Goal: Task Accomplishment & Management: Use online tool/utility

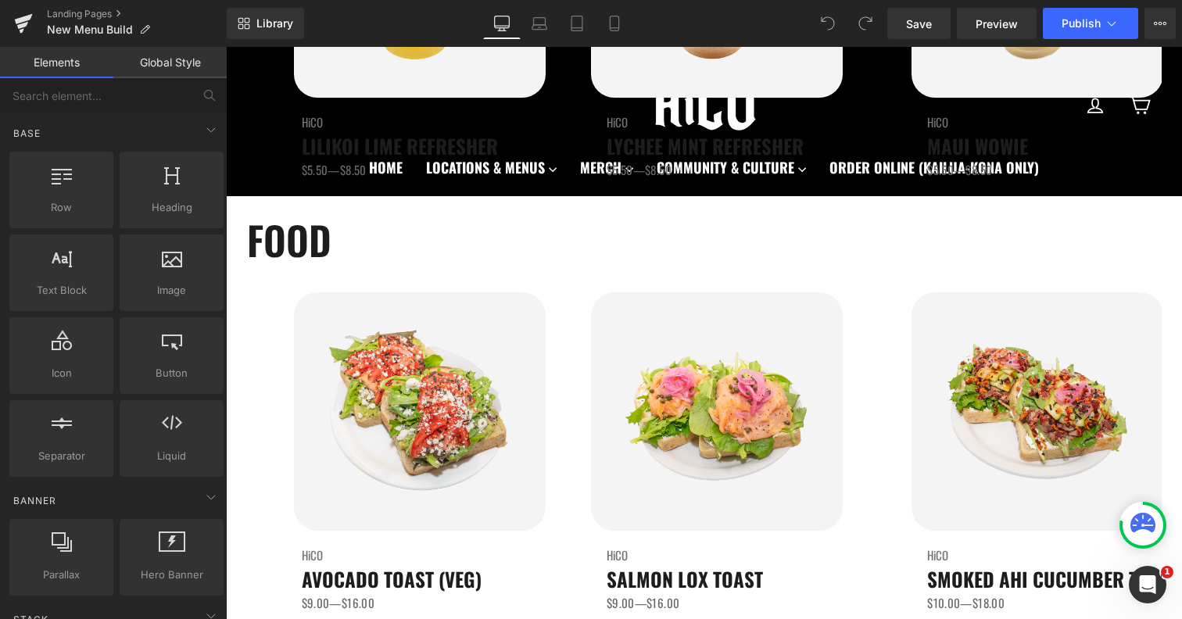
scroll to position [2354, 0]
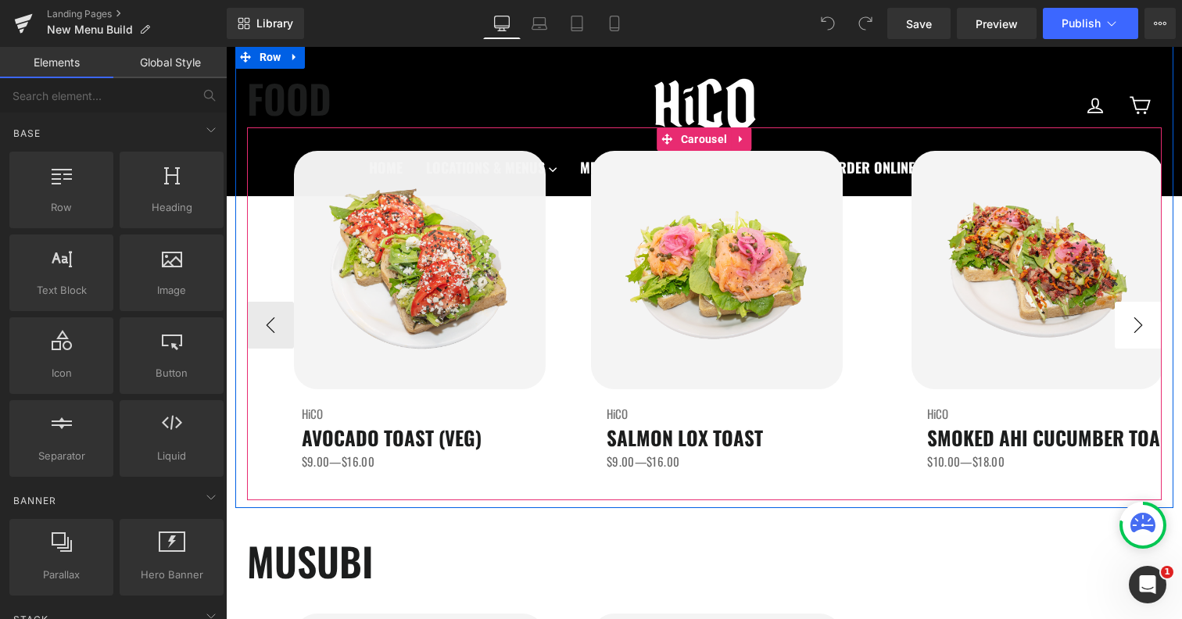
click at [1136, 321] on button "›" at bounding box center [1138, 325] width 47 height 47
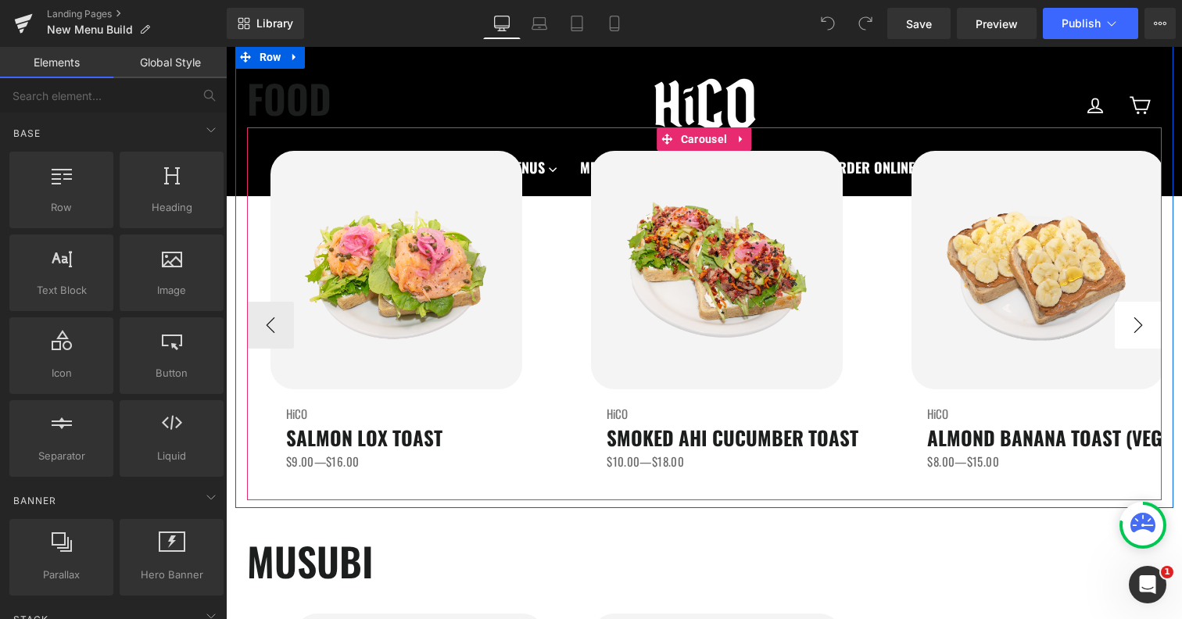
click at [1136, 321] on button "›" at bounding box center [1138, 325] width 47 height 47
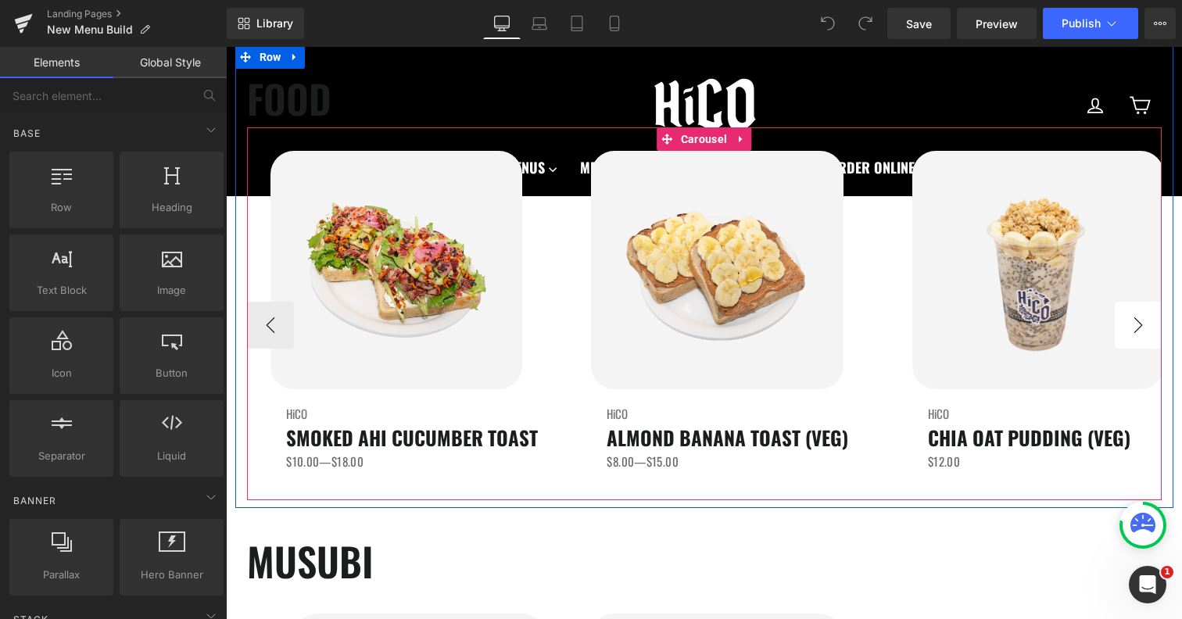
click at [1136, 321] on button "›" at bounding box center [1138, 325] width 47 height 47
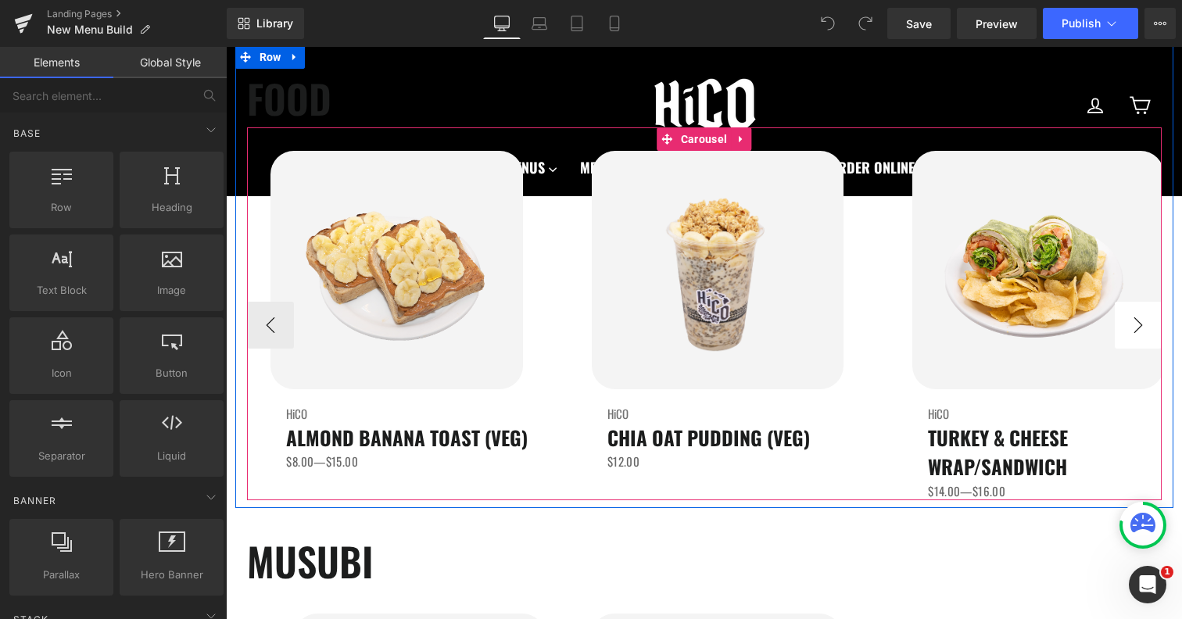
click at [1136, 321] on button "›" at bounding box center [1138, 325] width 47 height 47
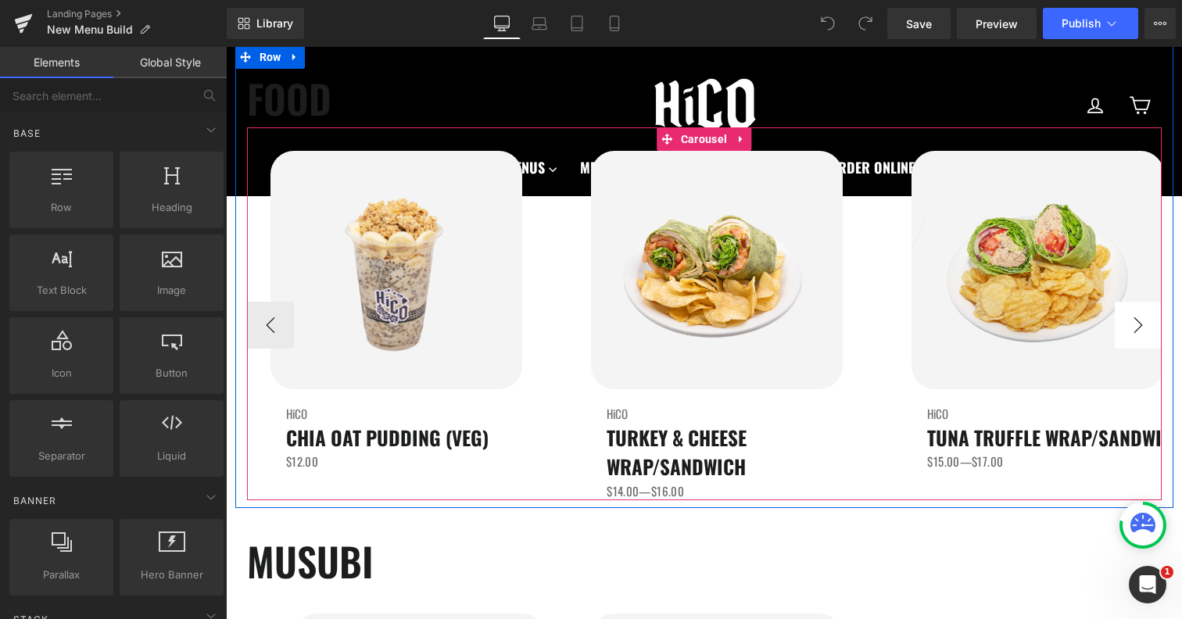
click at [1136, 321] on button "›" at bounding box center [1138, 325] width 47 height 47
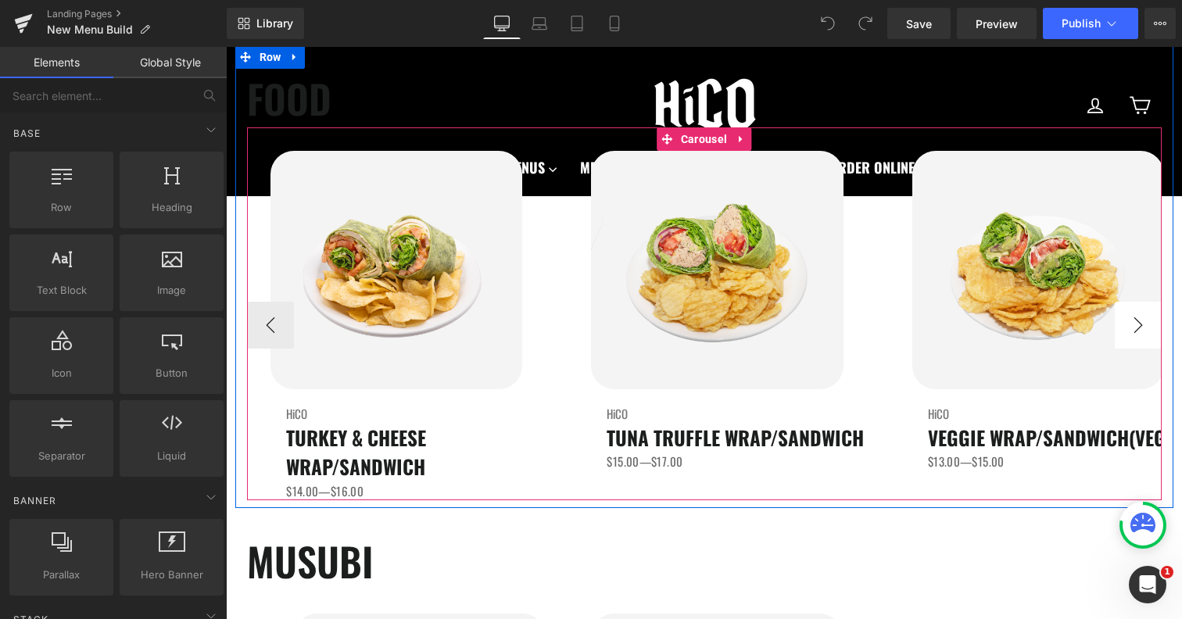
click at [1136, 321] on button "›" at bounding box center [1138, 325] width 47 height 47
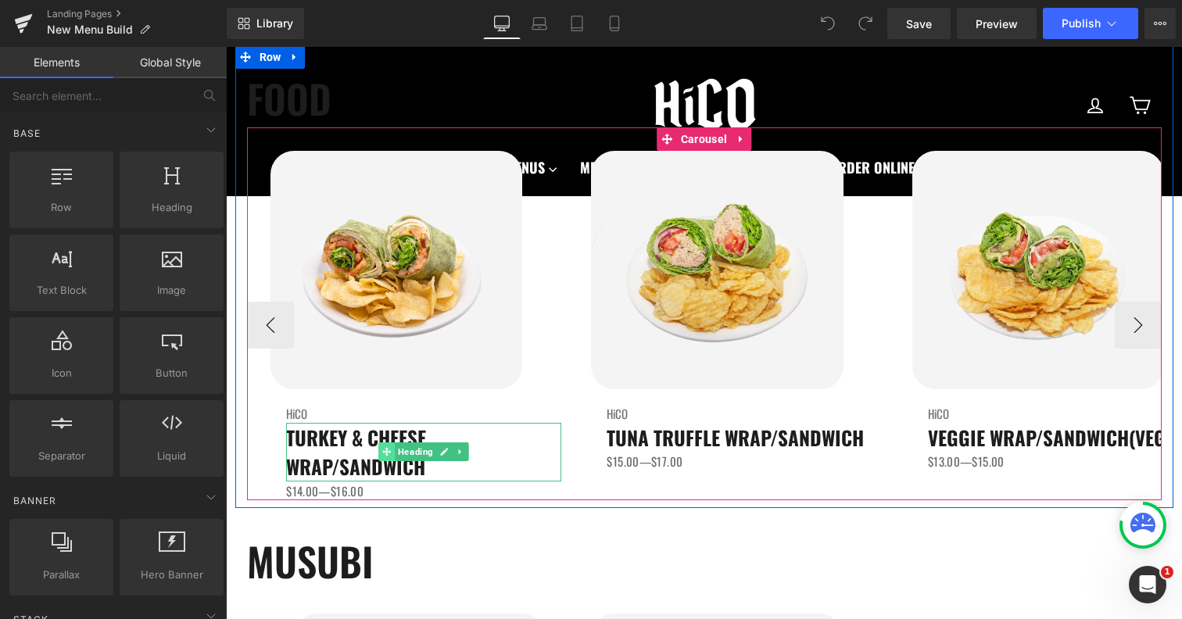
click at [380, 456] on span at bounding box center [387, 451] width 16 height 19
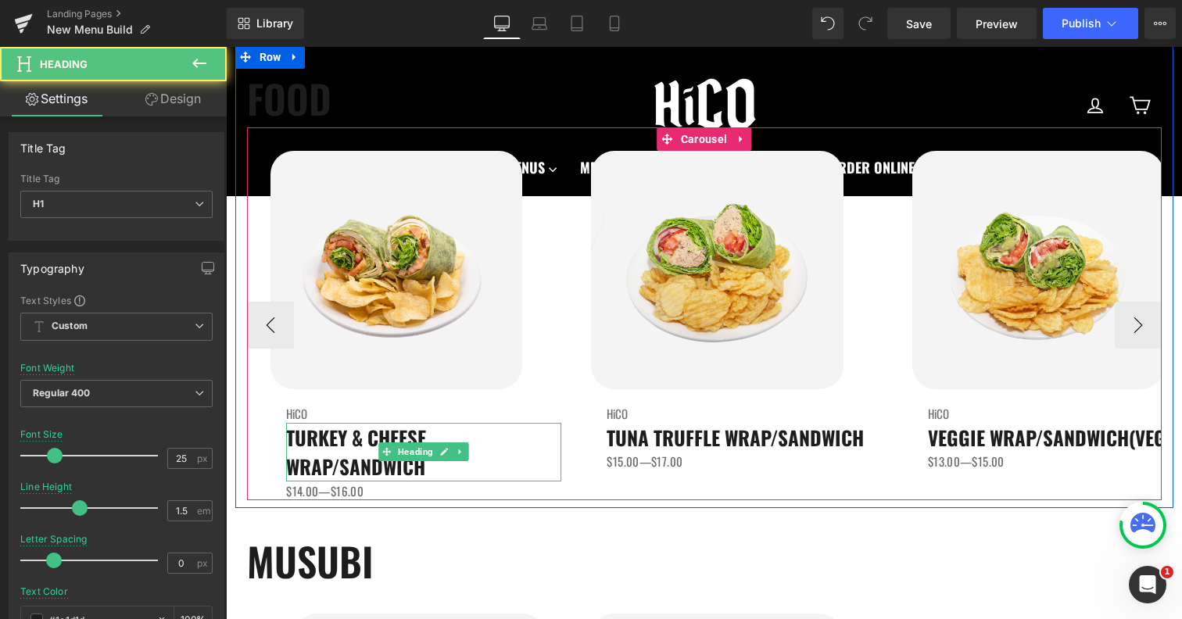
click at [339, 470] on span "TURKEY & CHEESE WRAP/SANDWICH" at bounding box center [356, 452] width 140 height 59
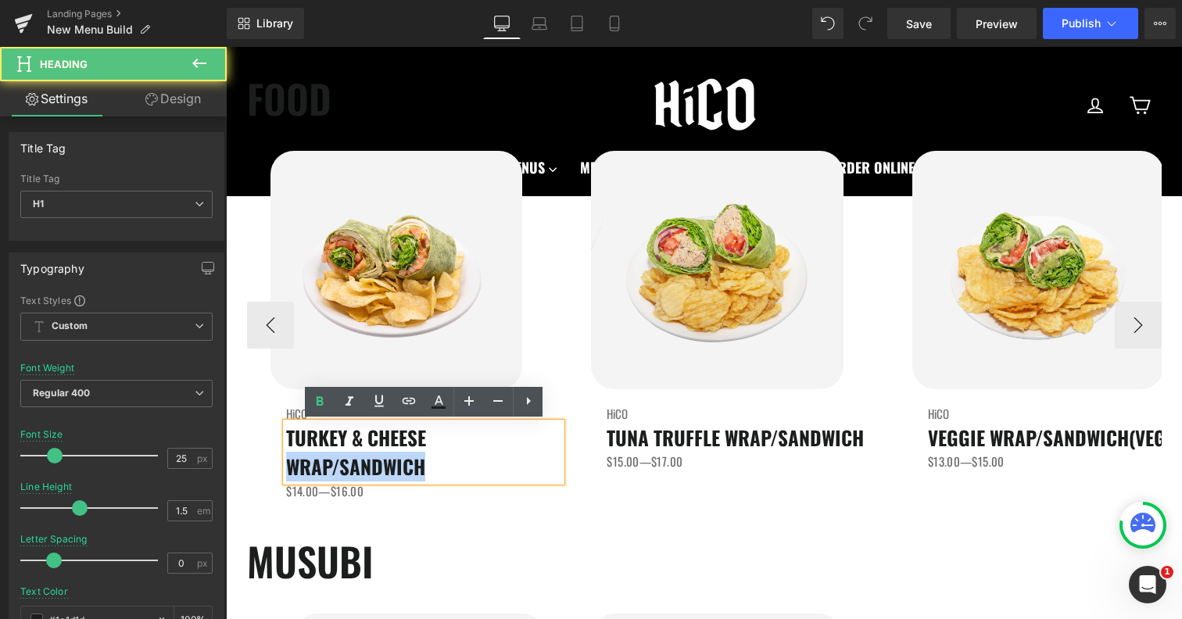
drag, startPoint x: 289, startPoint y: 467, endPoint x: 475, endPoint y: 469, distance: 186.0
click at [475, 469] on h1 "TURKEY & CHEESE WRAP/SANDWICH" at bounding box center [423, 452] width 275 height 59
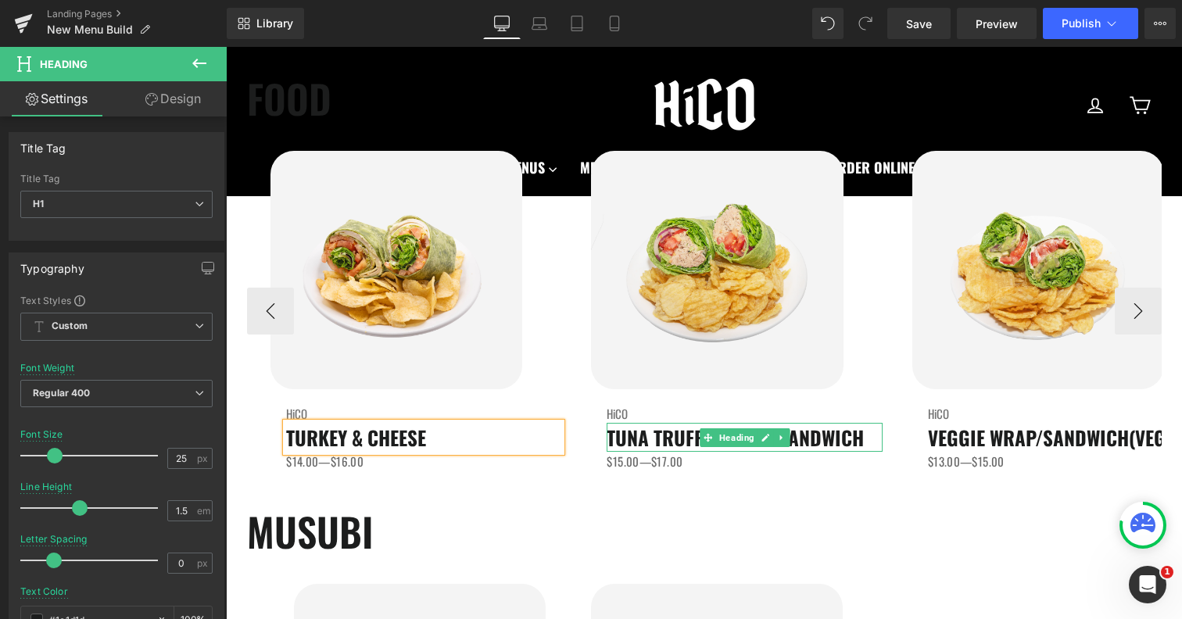
click at [829, 438] on span "TUNA TRUFFLE WRAP/SANDWICH" at bounding box center [735, 437] width 257 height 29
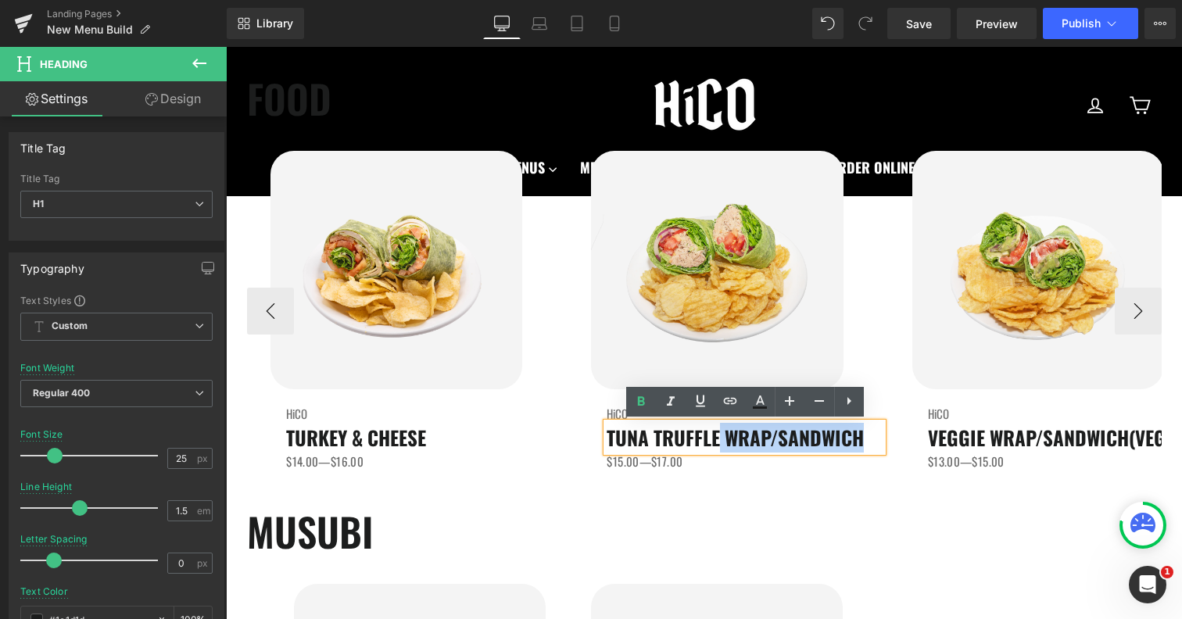
drag, startPoint x: 719, startPoint y: 439, endPoint x: 972, endPoint y: 439, distance: 252.5
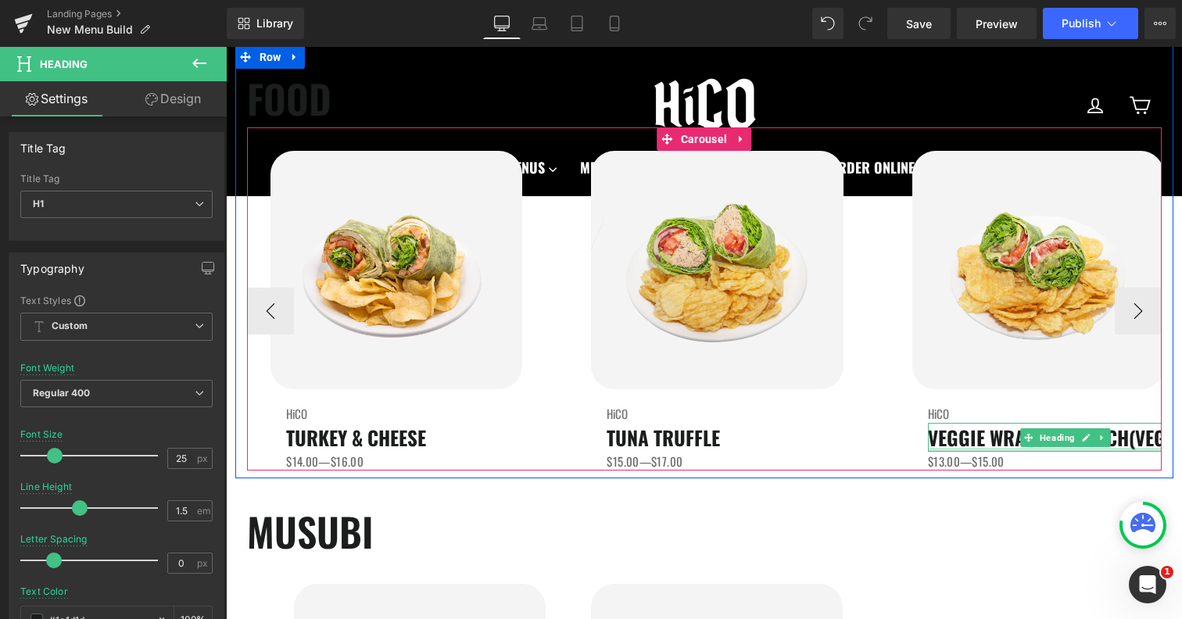
click at [980, 450] on div at bounding box center [1065, 450] width 275 height 4
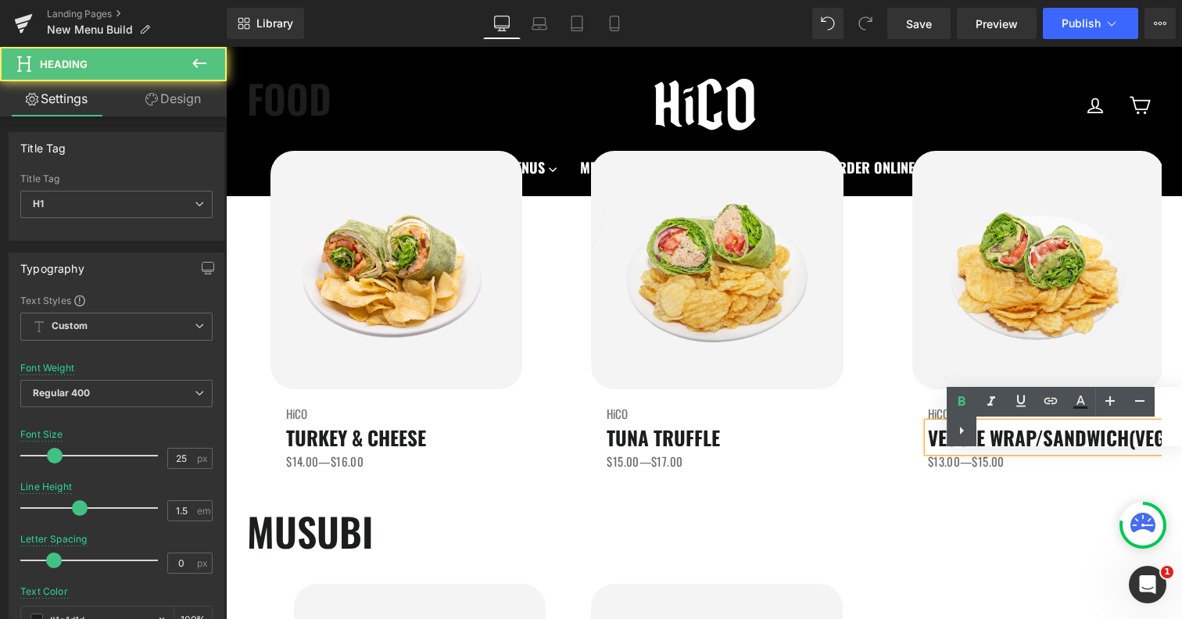
click at [1006, 439] on div "Text Color Highlight Color #333333" at bounding box center [1064, 416] width 235 height 59
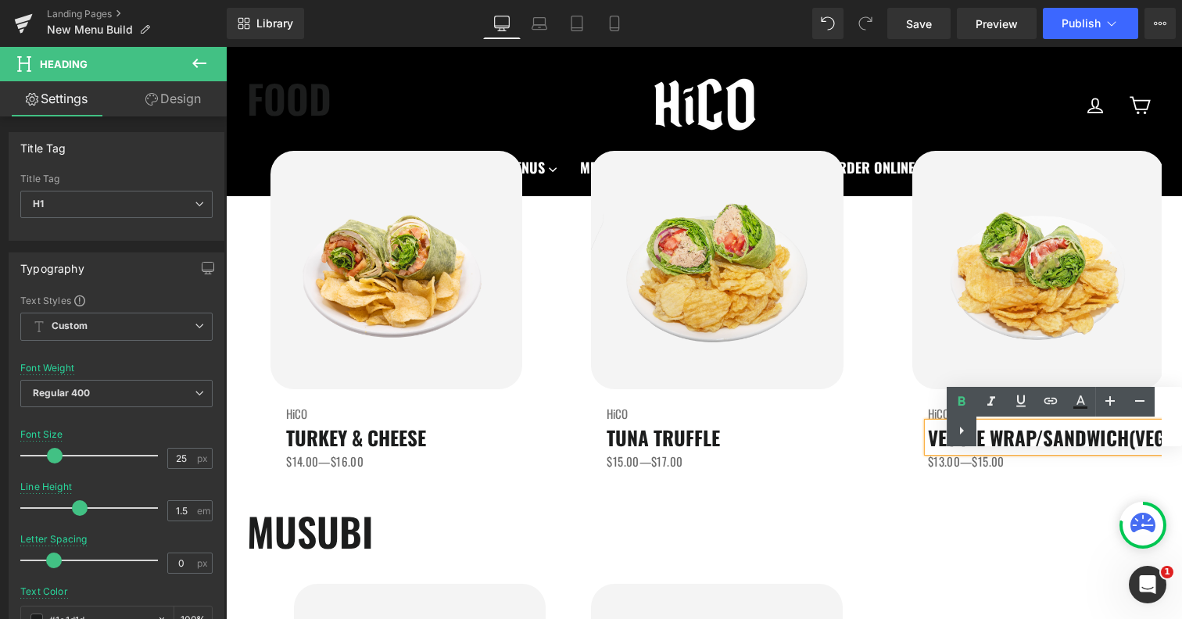
click at [1015, 444] on div "Text Color Highlight Color #333333" at bounding box center [1064, 416] width 235 height 59
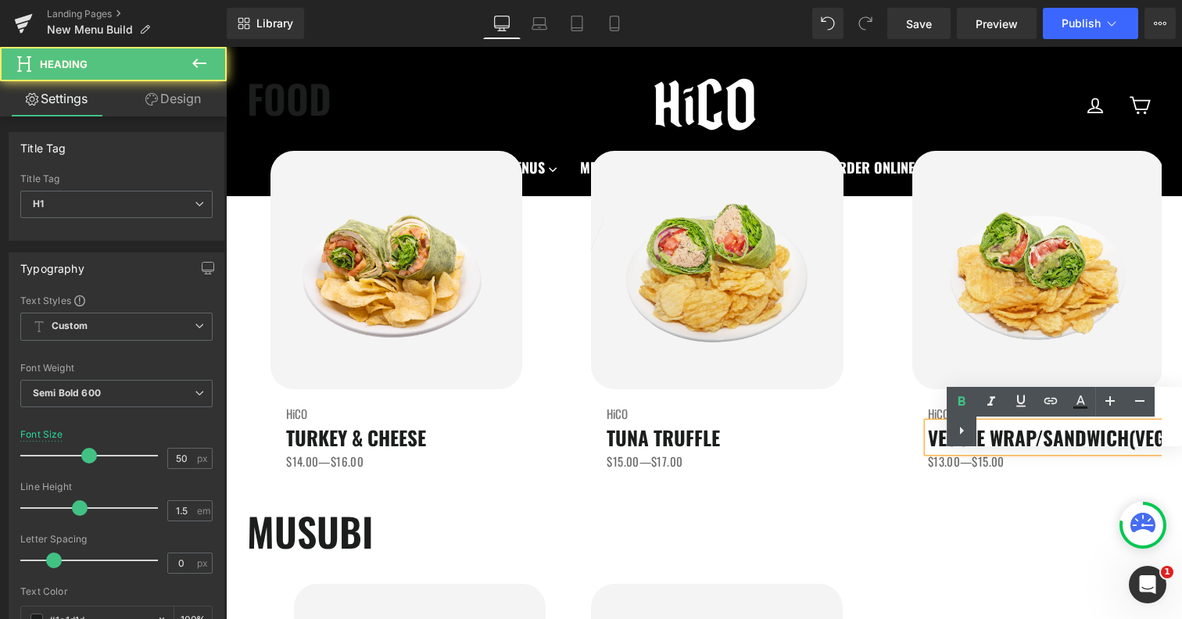
click at [996, 547] on h1 "MUSUBI" at bounding box center [704, 531] width 915 height 59
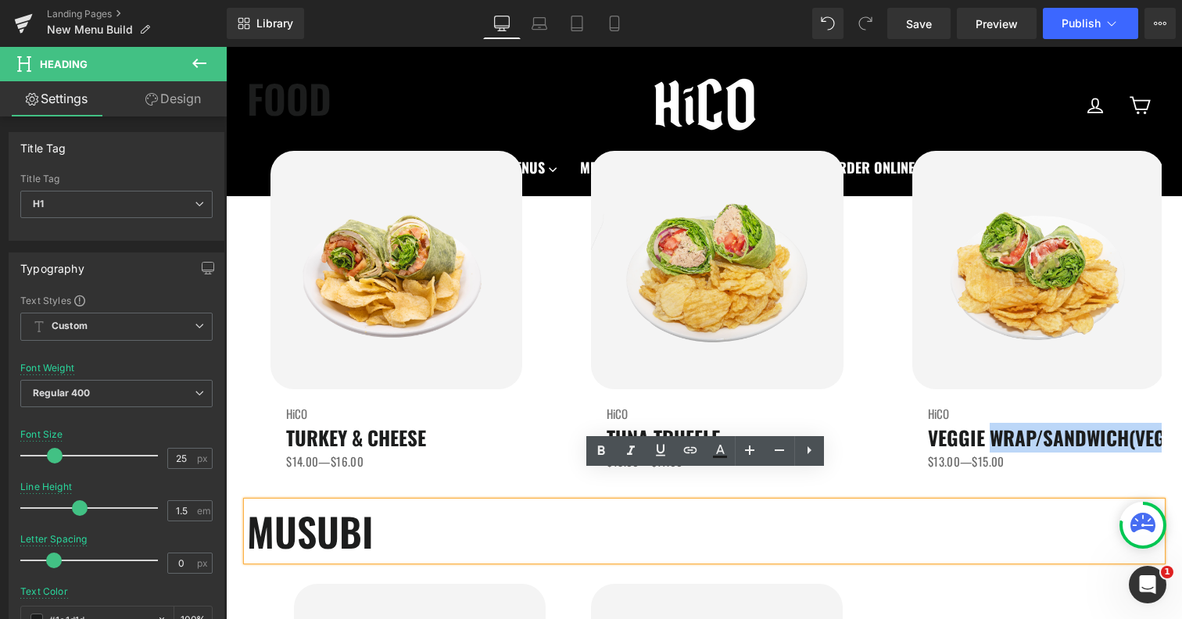
drag, startPoint x: 995, startPoint y: 434, endPoint x: 1183, endPoint y: 453, distance: 189.4
click at [1181, 453] on html "Skip to content Close menu Home Locations & Menus Kailua-Kona [GEOGRAPHIC_DATA]…" at bounding box center [704, 359] width 956 height 5332
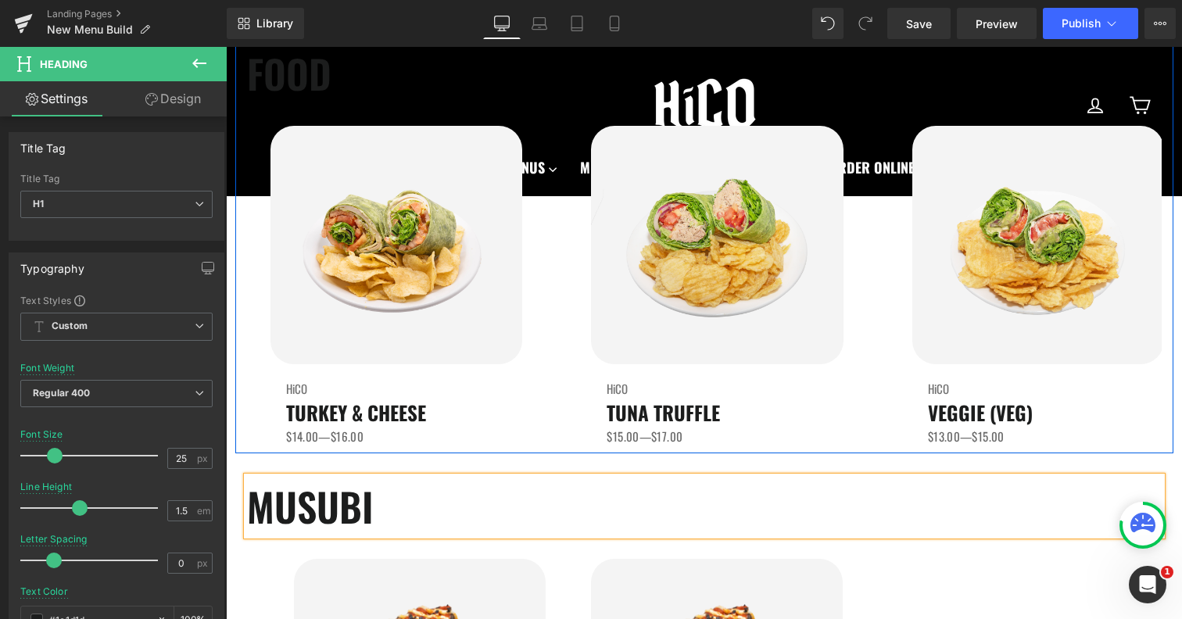
scroll to position [2387, 0]
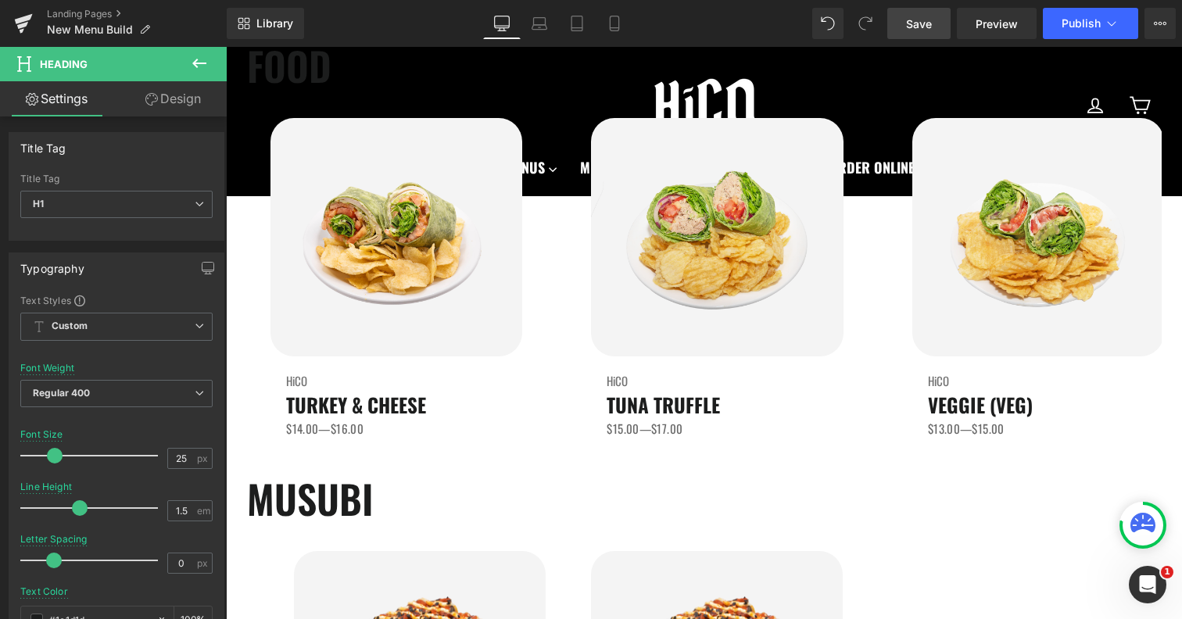
click at [939, 17] on link "Save" at bounding box center [918, 23] width 63 height 31
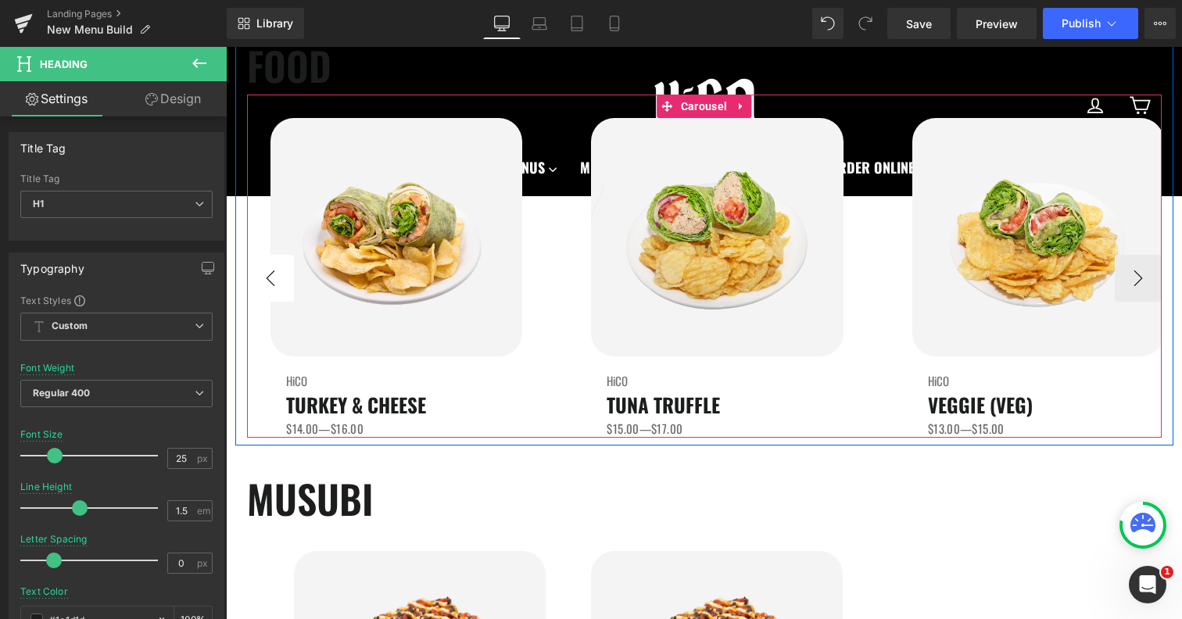
click at [277, 291] on button "‹" at bounding box center [270, 278] width 47 height 47
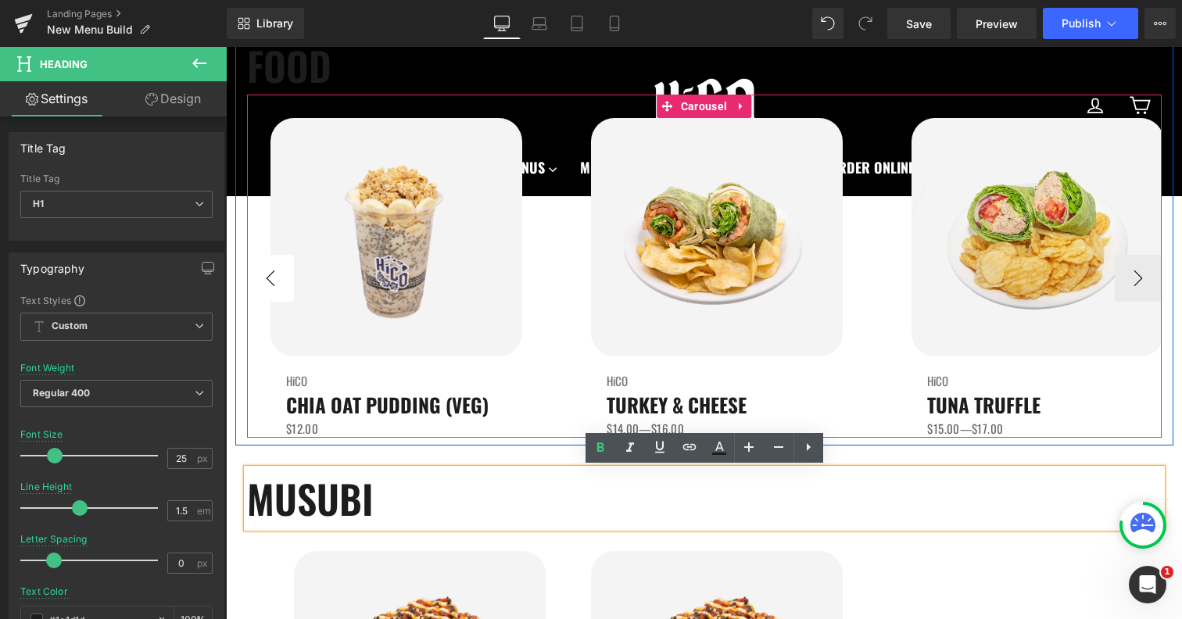
click at [277, 291] on button "‹" at bounding box center [270, 278] width 47 height 47
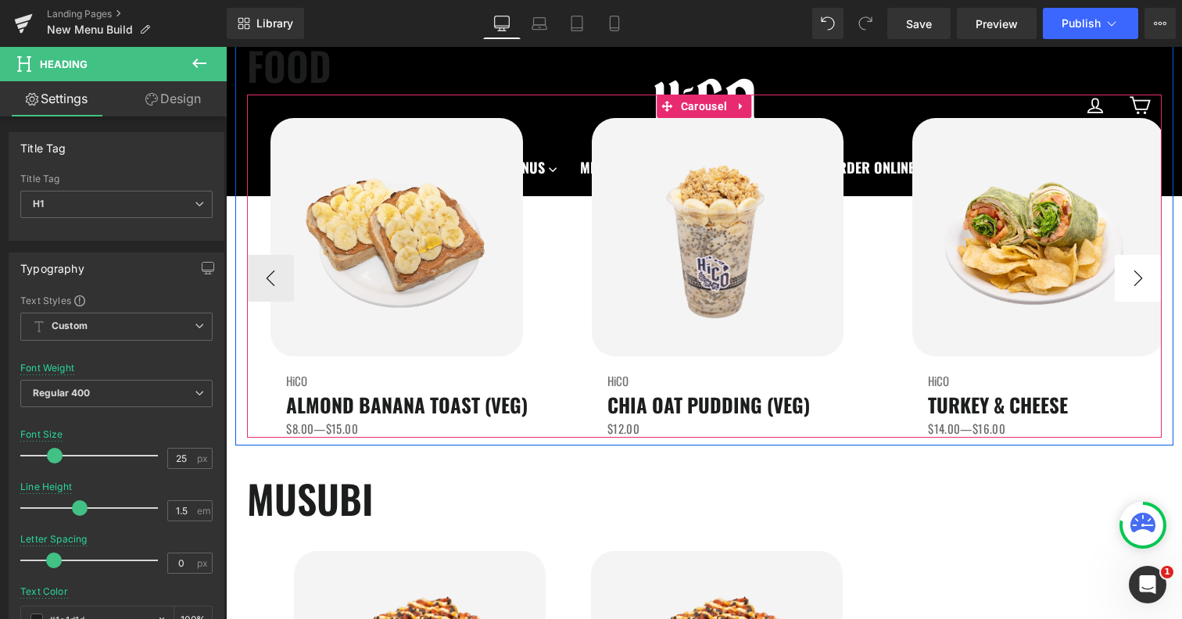
click at [1144, 274] on button "›" at bounding box center [1138, 278] width 47 height 47
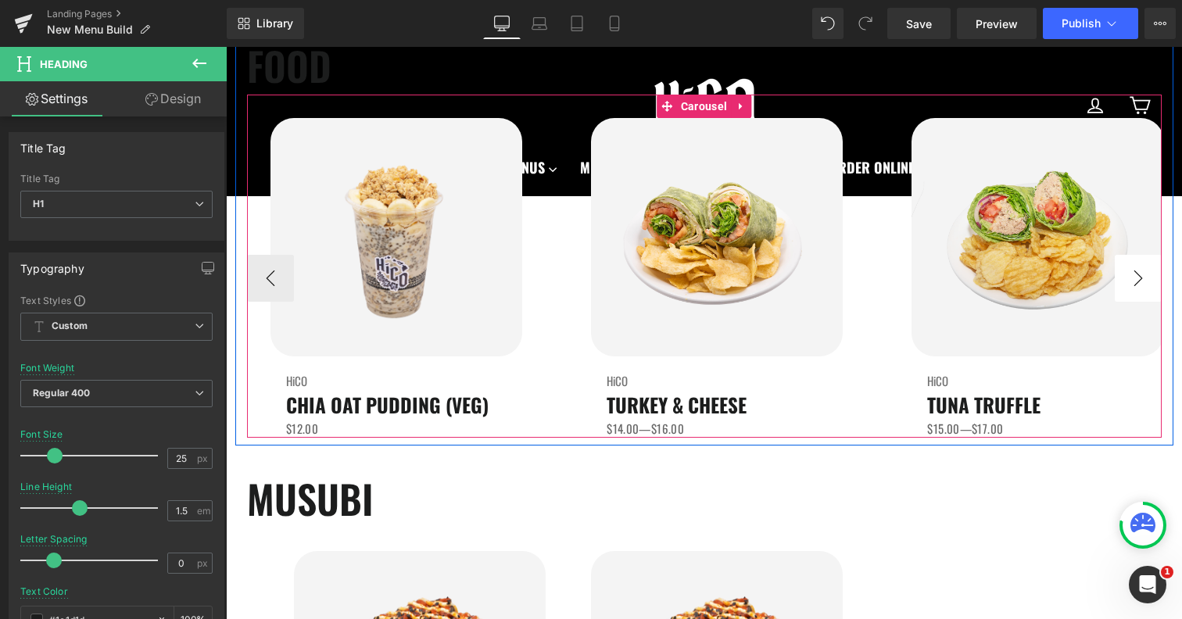
click at [1144, 274] on button "›" at bounding box center [1138, 278] width 47 height 47
